Goal: Navigation & Orientation: Find specific page/section

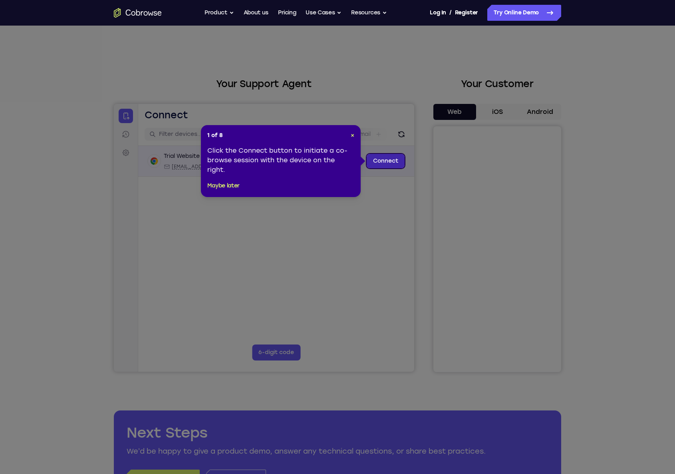
click at [384, 162] on link "Connect" at bounding box center [386, 161] width 38 height 14
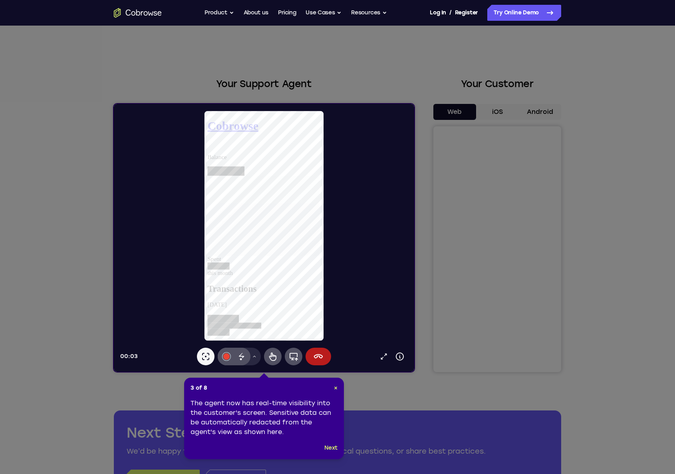
scroll to position [20, 0]
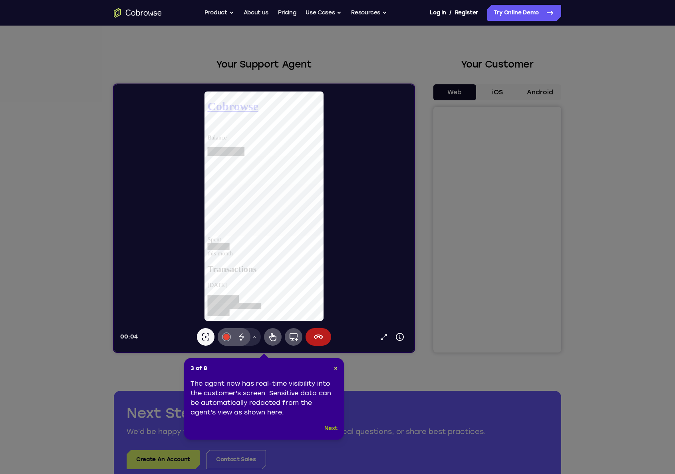
click at [333, 428] on button "Next" at bounding box center [331, 429] width 13 height 10
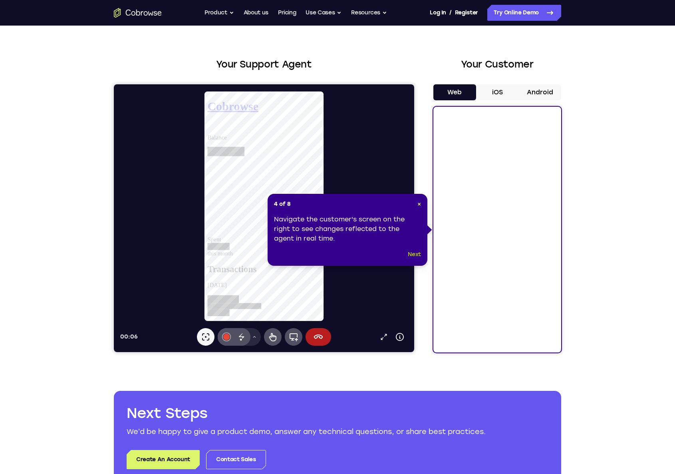
click at [418, 253] on button "Next" at bounding box center [414, 255] width 13 height 10
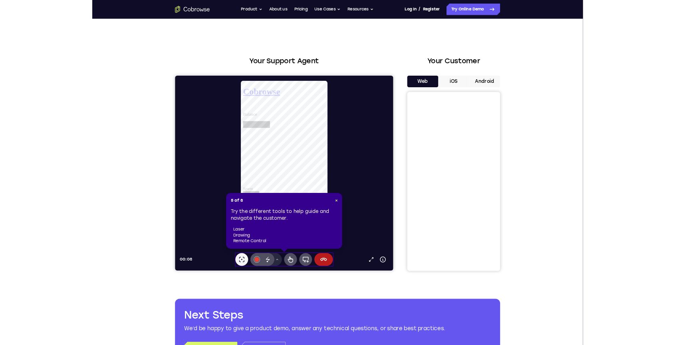
scroll to position [11, 0]
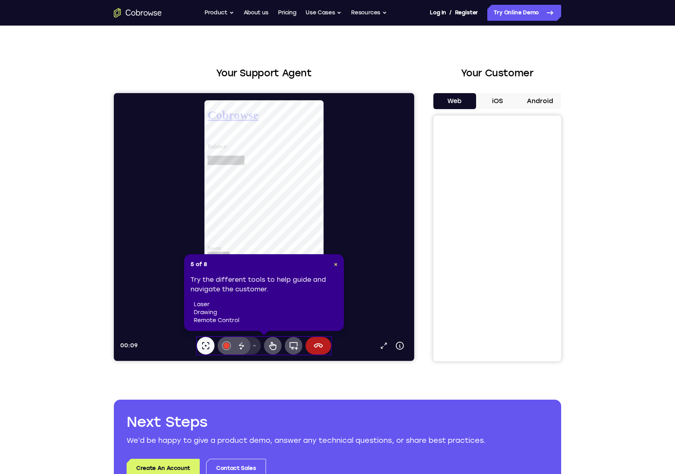
click at [258, 348] on button "Drawing tools menu" at bounding box center [254, 346] width 13 height 18
click at [254, 350] on button "Drawing tools menu" at bounding box center [254, 346] width 13 height 18
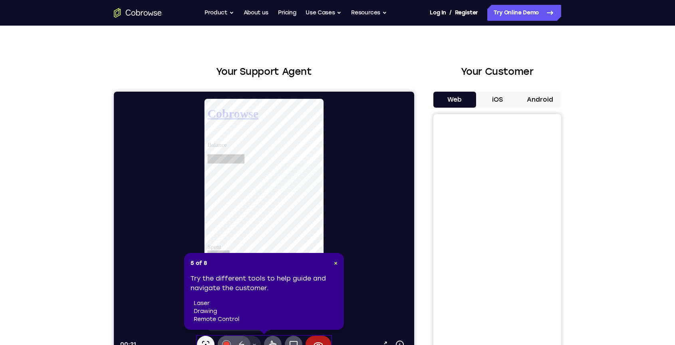
scroll to position [51, 0]
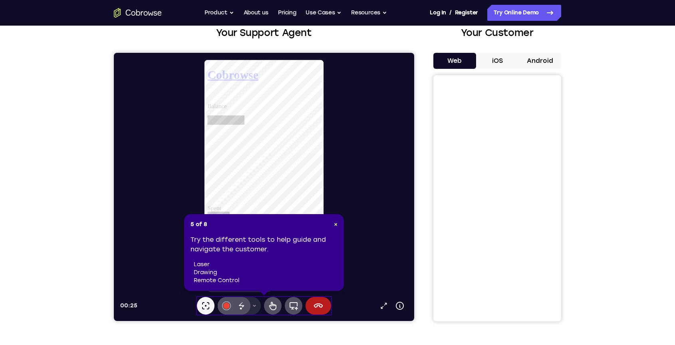
click at [241, 292] on div "00:25 Open in a new tab Device info Expand toolbar Laser pointer #e94435 Disapp…" at bounding box center [267, 186] width 294 height 255
click at [256, 306] on icon at bounding box center [254, 305] width 5 height 5
click at [367, 291] on div "01:30 Open in a new tab Device info Expand toolbar Laser pointer #e94435 Disapp…" at bounding box center [267, 186] width 294 height 255
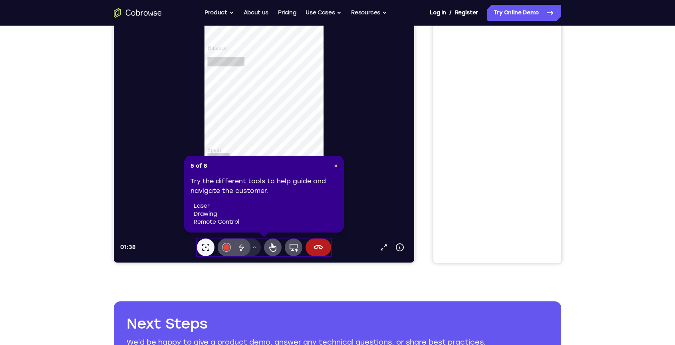
scroll to position [108, 0]
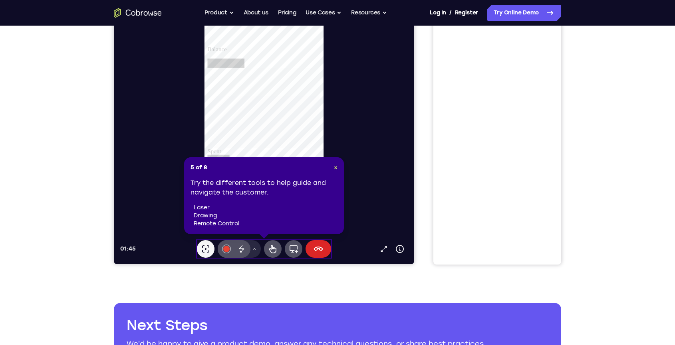
click at [323, 243] on button "End session" at bounding box center [319, 249] width 26 height 18
